Goal: Task Accomplishment & Management: Use online tool/utility

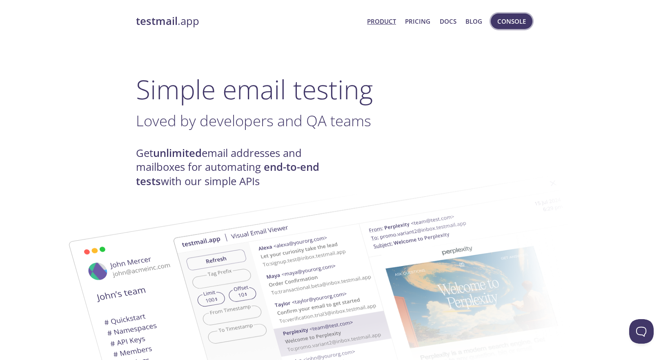
click at [508, 25] on span "Console" at bounding box center [511, 21] width 29 height 11
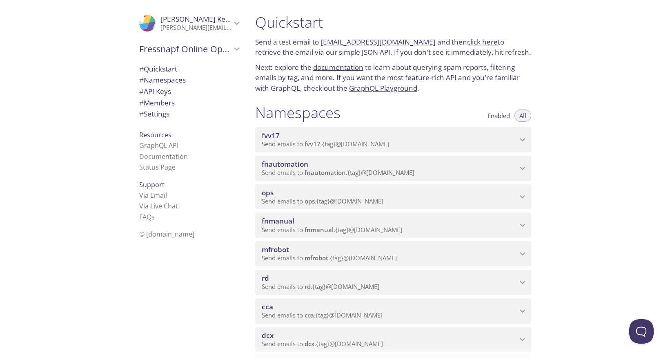
click at [427, 305] on span "cca" at bounding box center [390, 306] width 256 height 9
click at [450, 331] on span "View Emails (Visual)" at bounding box center [432, 331] width 60 height 10
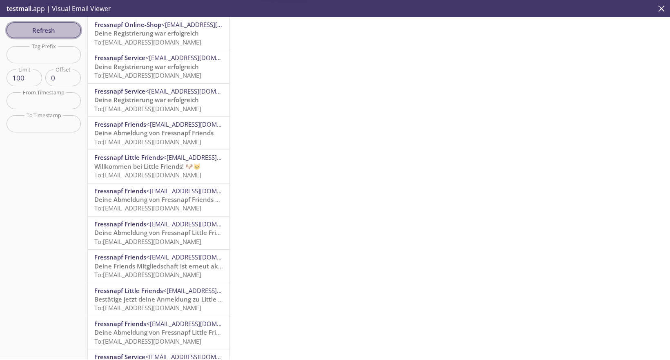
click at [66, 35] on span "Refresh" at bounding box center [43, 30] width 61 height 11
click at [169, 34] on span "Deine Registrierung war erfolgreich" at bounding box center [146, 33] width 105 height 8
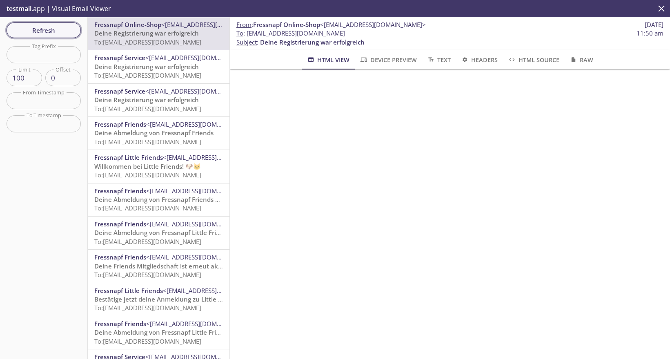
click at [47, 30] on span "Refresh" at bounding box center [43, 30] width 61 height 11
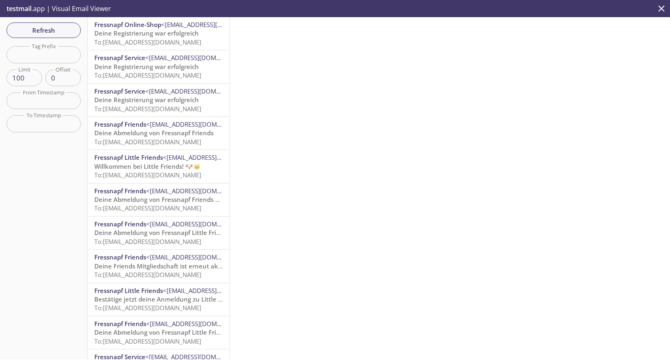
click at [166, 40] on span "To: [EMAIL_ADDRESS][DOMAIN_NAME]" at bounding box center [147, 42] width 107 height 8
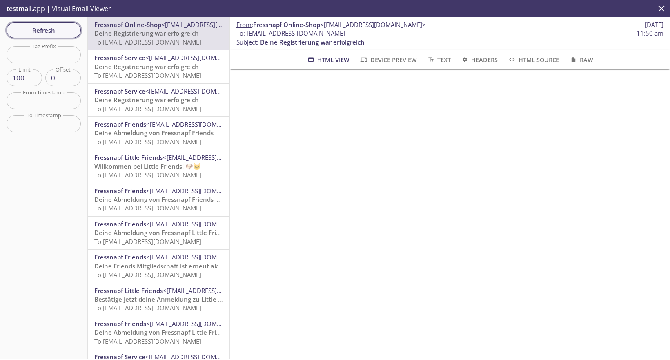
click at [40, 35] on span "Refresh" at bounding box center [43, 30] width 61 height 11
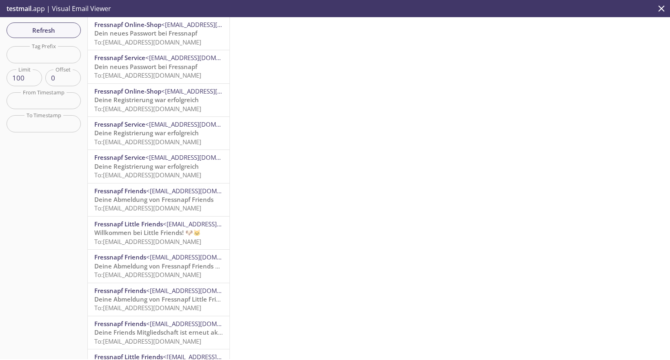
click at [163, 40] on span "To: [EMAIL_ADDRESS][DOMAIN_NAME]" at bounding box center [147, 42] width 107 height 8
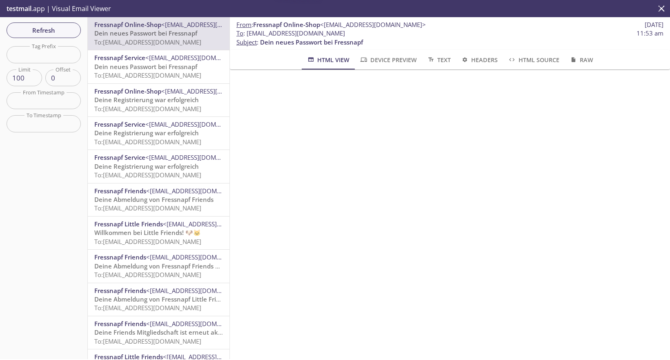
click at [163, 58] on span "<[EMAIL_ADDRESS][DOMAIN_NAME]>" at bounding box center [198, 57] width 106 height 8
